Goal: Task Accomplishment & Management: Manage account settings

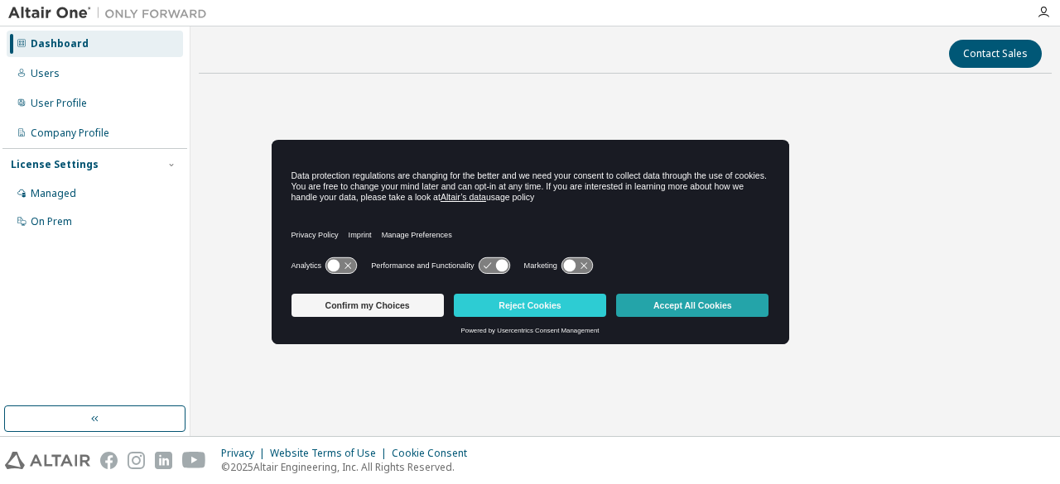
click at [647, 301] on button "Accept All Cookies" at bounding box center [692, 305] width 152 height 23
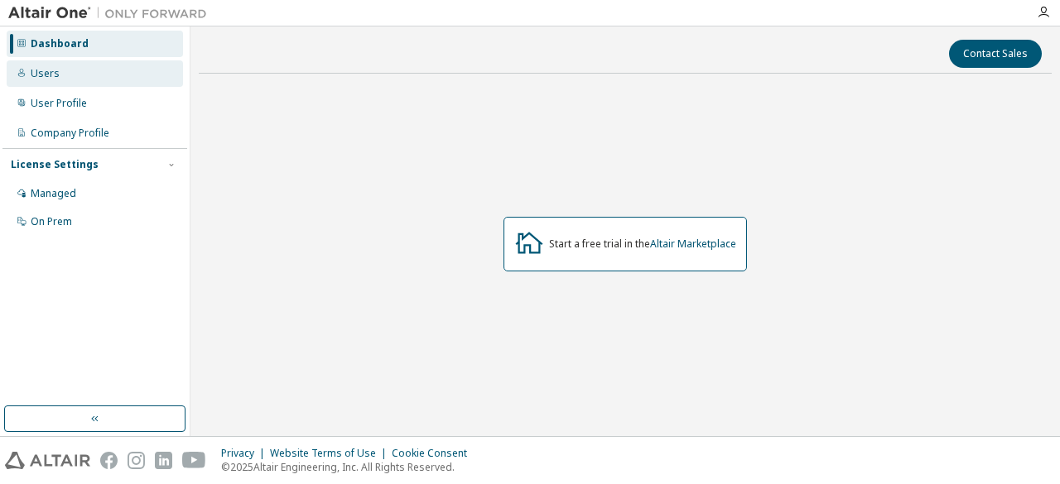
click at [68, 69] on div "Users" at bounding box center [95, 73] width 176 height 26
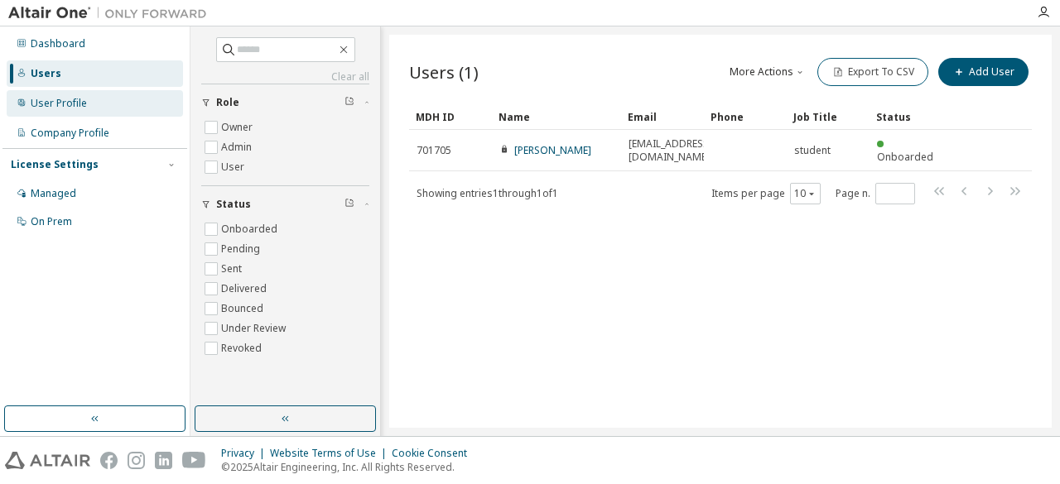
click at [71, 95] on div "User Profile" at bounding box center [95, 103] width 176 height 26
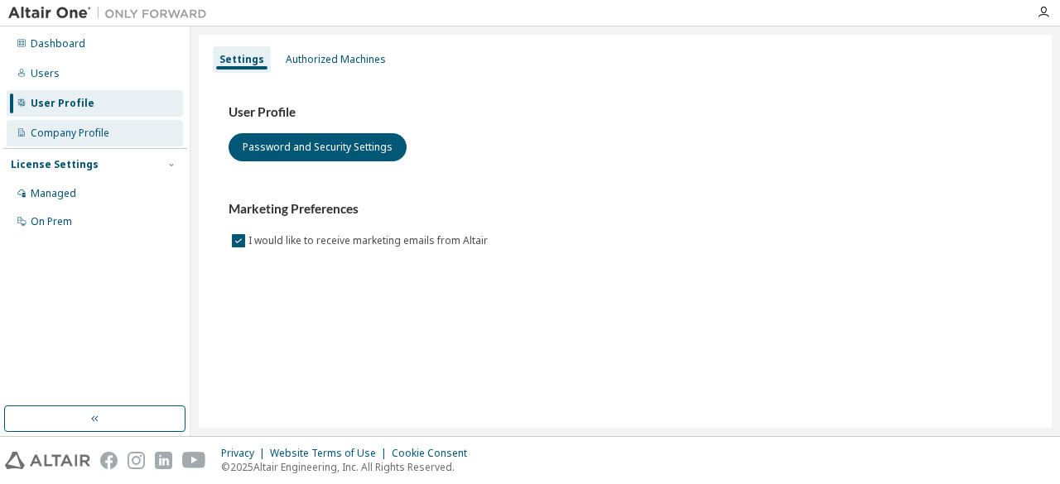
click at [75, 124] on div "Company Profile" at bounding box center [95, 133] width 176 height 26
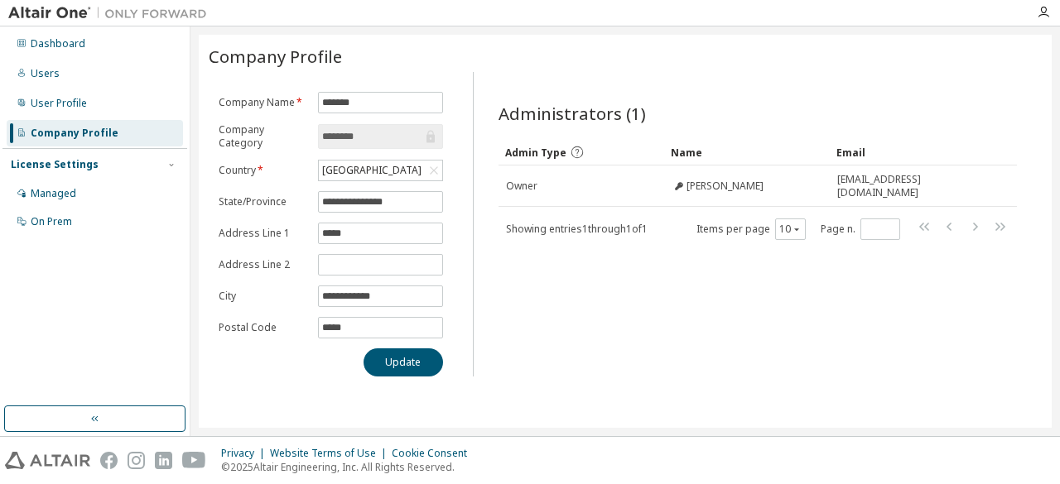
click at [70, 158] on div "License Settings" at bounding box center [55, 164] width 88 height 13
drag, startPoint x: 76, startPoint y: 155, endPoint x: 76, endPoint y: 164, distance: 9.1
click at [76, 164] on div "License Settings Managed On Prem" at bounding box center [94, 164] width 185 height 32
click at [76, 164] on div "License Settings" at bounding box center [55, 164] width 88 height 13
click at [61, 190] on div "Managed" at bounding box center [54, 193] width 46 height 13
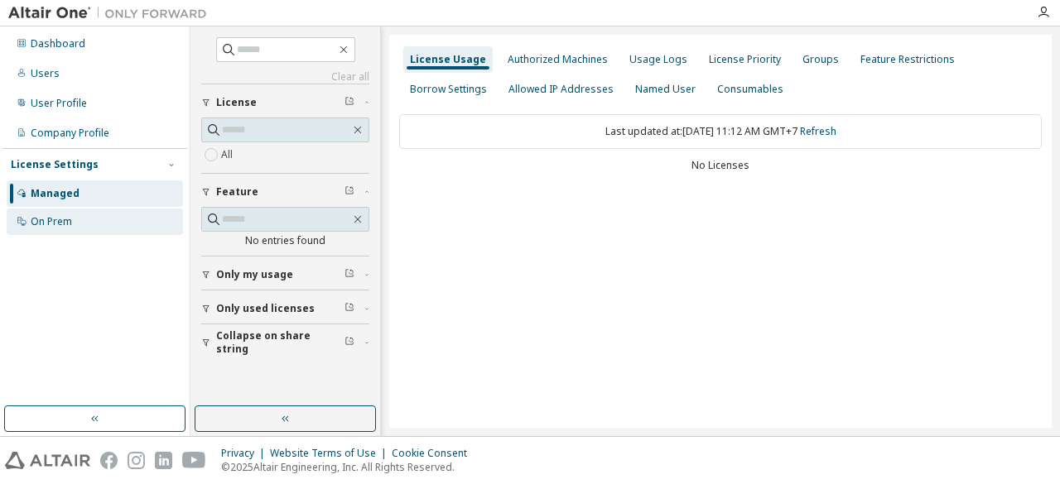
click at [60, 212] on div "On Prem" at bounding box center [95, 222] width 176 height 26
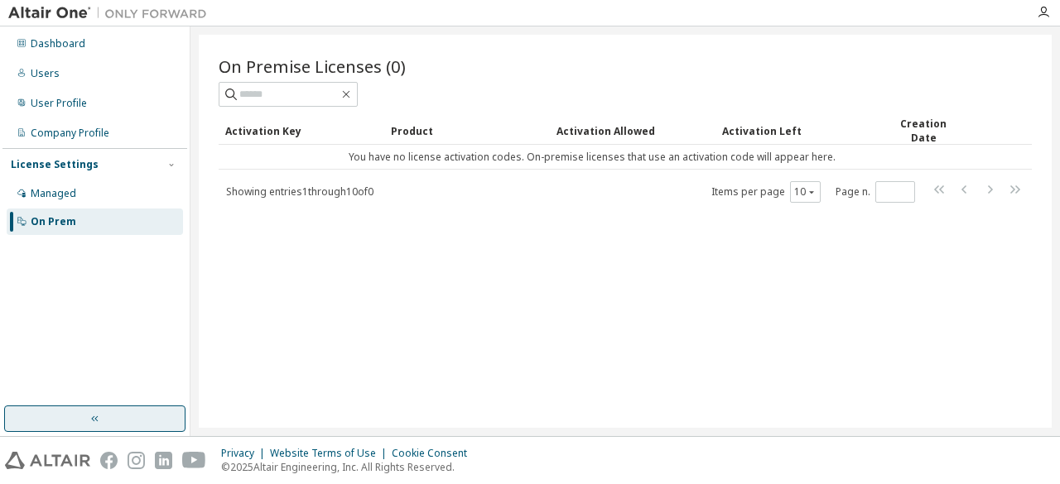
click at [146, 420] on button "button" at bounding box center [94, 419] width 181 height 26
